Goal: Task Accomplishment & Management: Use online tool/utility

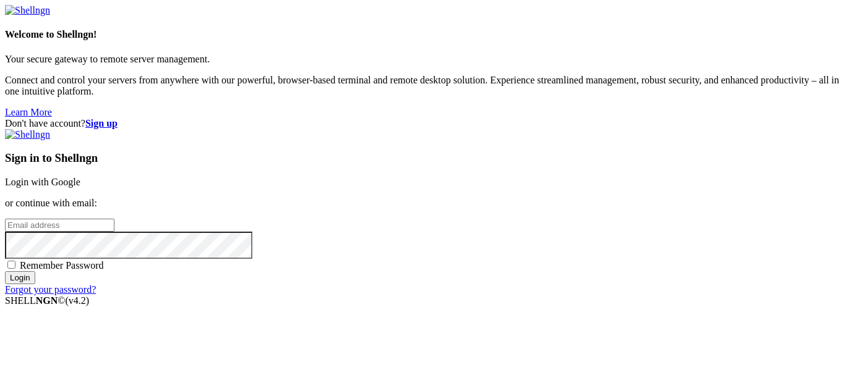
click at [80, 177] on link "Login with Google" at bounding box center [42, 182] width 75 height 11
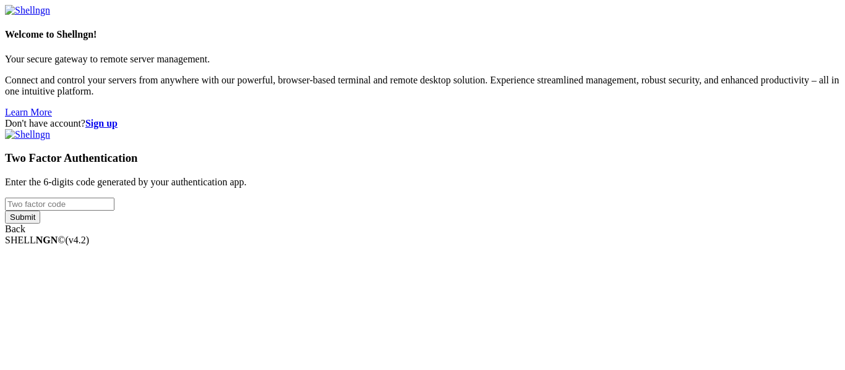
click at [114, 198] on input "number" at bounding box center [59, 204] width 109 height 13
paste input "973960"
type input "973960"
click at [40, 224] on input "Submit" at bounding box center [22, 217] width 35 height 13
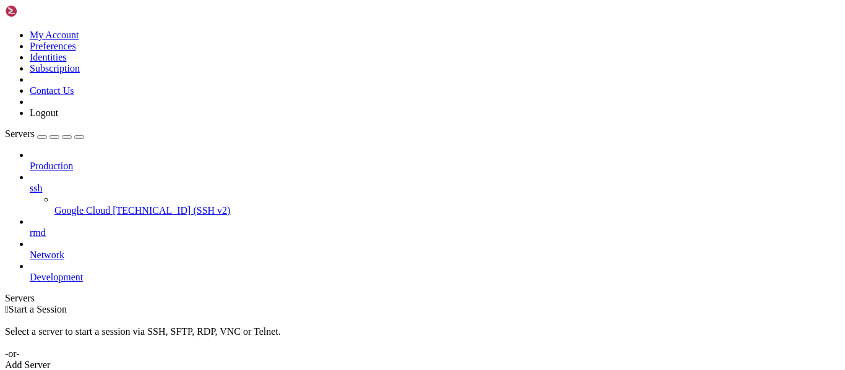
click at [113, 205] on span "[TECHNICAL_ID] (SSH v2)" at bounding box center [171, 210] width 117 height 11
